Goal: Transaction & Acquisition: Subscribe to service/newsletter

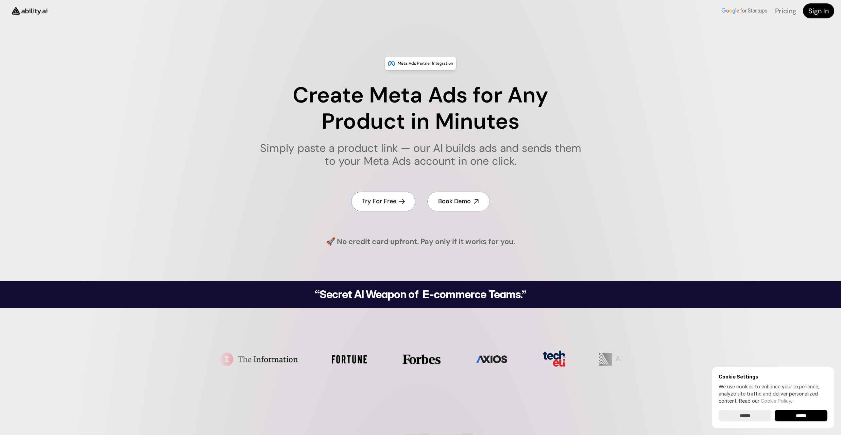
click at [377, 195] on link "Try For Free" at bounding box center [383, 200] width 64 height 19
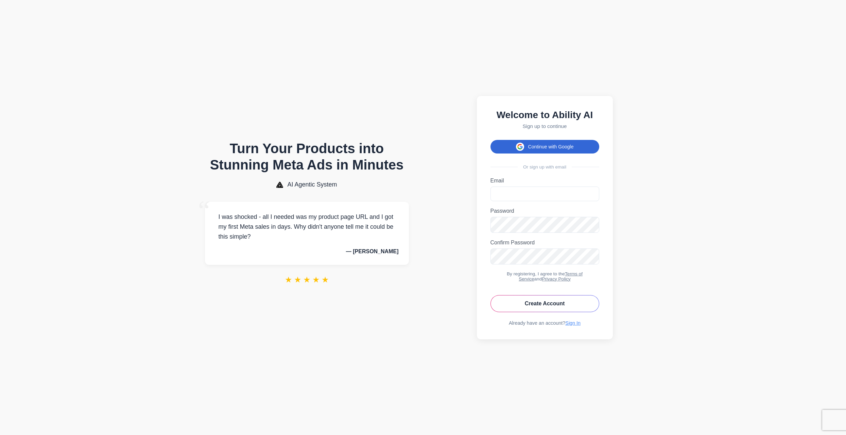
click at [538, 141] on button "Continue with Google" at bounding box center [545, 147] width 109 height 14
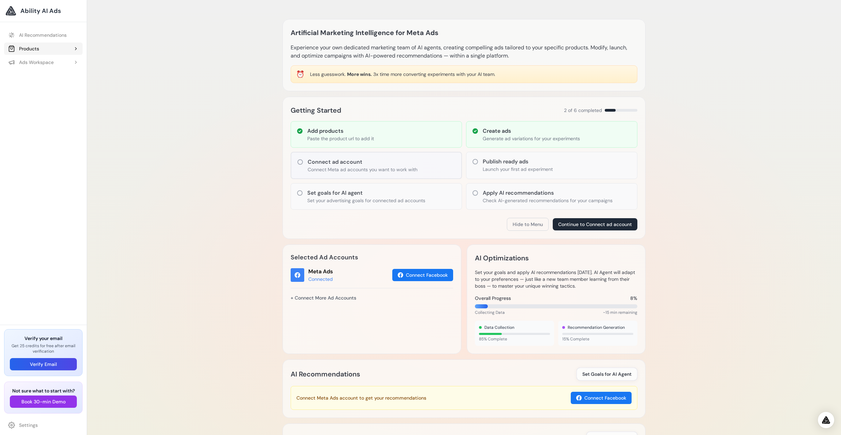
click at [77, 49] on polyline at bounding box center [75, 48] width 1 height 3
click at [45, 63] on link "Add Product" at bounding box center [47, 62] width 72 height 12
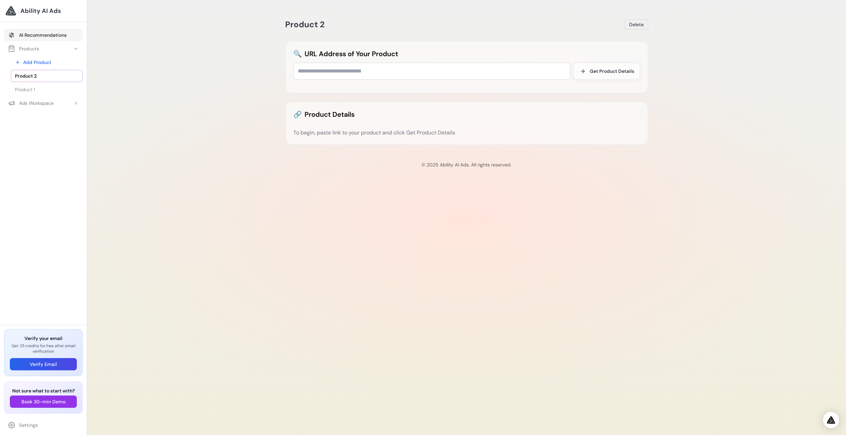
click at [36, 36] on link "AI Recommendations" at bounding box center [43, 35] width 79 height 12
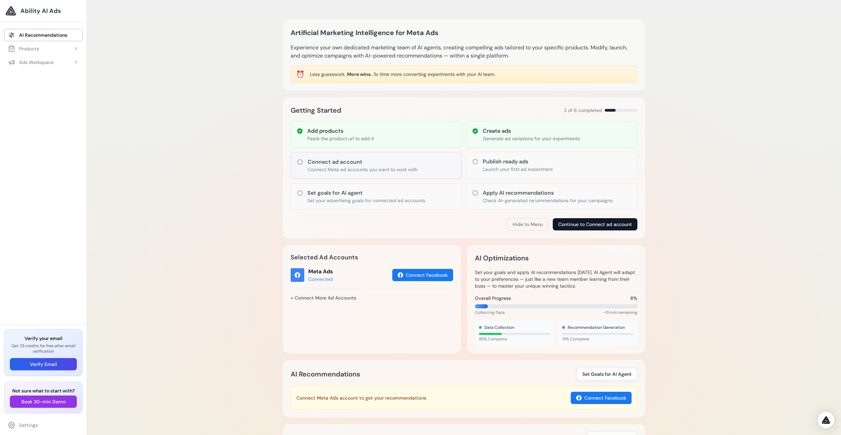
click at [585, 226] on button "Continue to Connect ad account" at bounding box center [595, 224] width 85 height 12
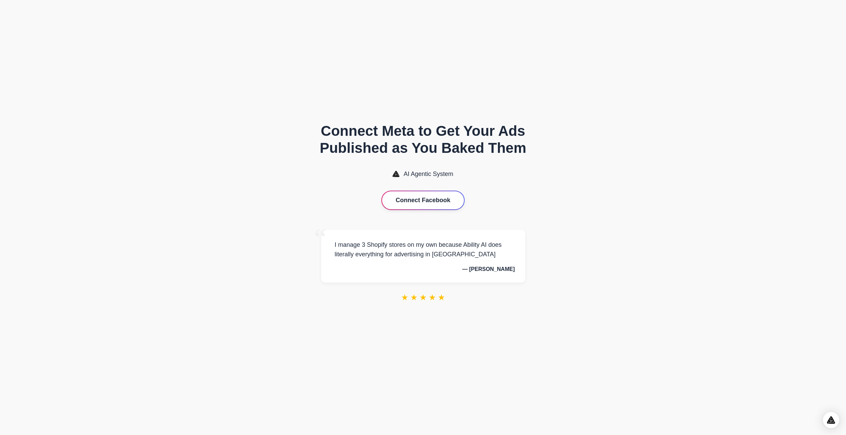
click at [415, 201] on button "Connect Facebook" at bounding box center [423, 200] width 82 height 18
